Goal: Task Accomplishment & Management: Use online tool/utility

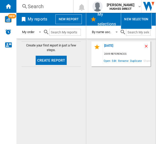
click at [148, 48] on ng-md-icon "Delete" at bounding box center [147, 47] width 6 height 6
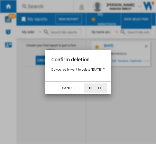
click at [99, 83] on md-dialog-actions "Cancel Delete" at bounding box center [78, 88] width 66 height 13
click at [101, 90] on button "Delete" at bounding box center [95, 88] width 23 height 9
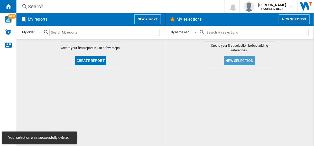
click at [156, 62] on button "New selection" at bounding box center [239, 60] width 31 height 9
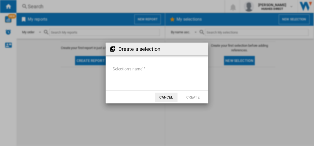
click at [151, 64] on form "Selection's name'" at bounding box center [157, 70] width 103 height 20
click at [149, 70] on input "Selection's name'" at bounding box center [157, 69] width 90 height 8
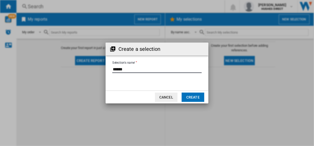
type input "******"
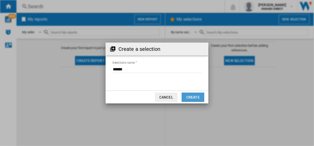
click at [156, 95] on button "Create" at bounding box center [193, 96] width 23 height 9
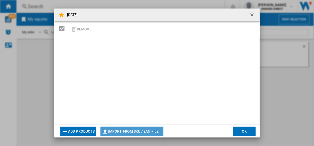
click at [117, 131] on button "Import from SKU / EAN file..." at bounding box center [132, 130] width 63 height 9
type input "**********"
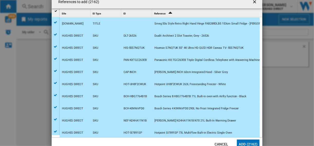
click at [156, 138] on md-dialog-actions "Cancel Add (2162)" at bounding box center [157, 143] width 211 height 13
click at [156, 144] on button "Add (2162)" at bounding box center [248, 143] width 23 height 9
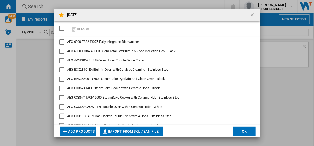
click at [156, 127] on button "OK" at bounding box center [244, 130] width 23 height 9
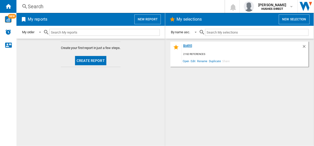
click at [156, 45] on div "[DATE]" at bounding box center [242, 47] width 120 height 7
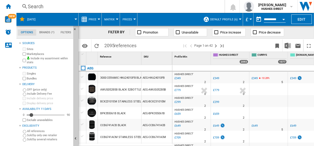
click at [156, 18] on span "Default profile (6)" at bounding box center [224, 19] width 28 height 3
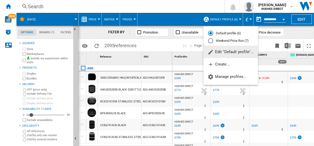
click at [156, 42] on md-radio-button "Weekend Price Run (7)" at bounding box center [230, 40] width 45 height 5
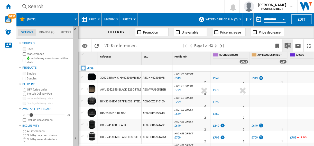
click at [156, 44] on img "Download in Excel" at bounding box center [288, 45] width 6 height 6
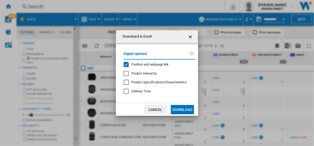
click at [128, 62] on div "Position and webpage link" at bounding box center [126, 64] width 5 height 5
click at [156, 106] on button "Download" at bounding box center [182, 109] width 23 height 9
